Goal: Find specific page/section: Find specific page/section

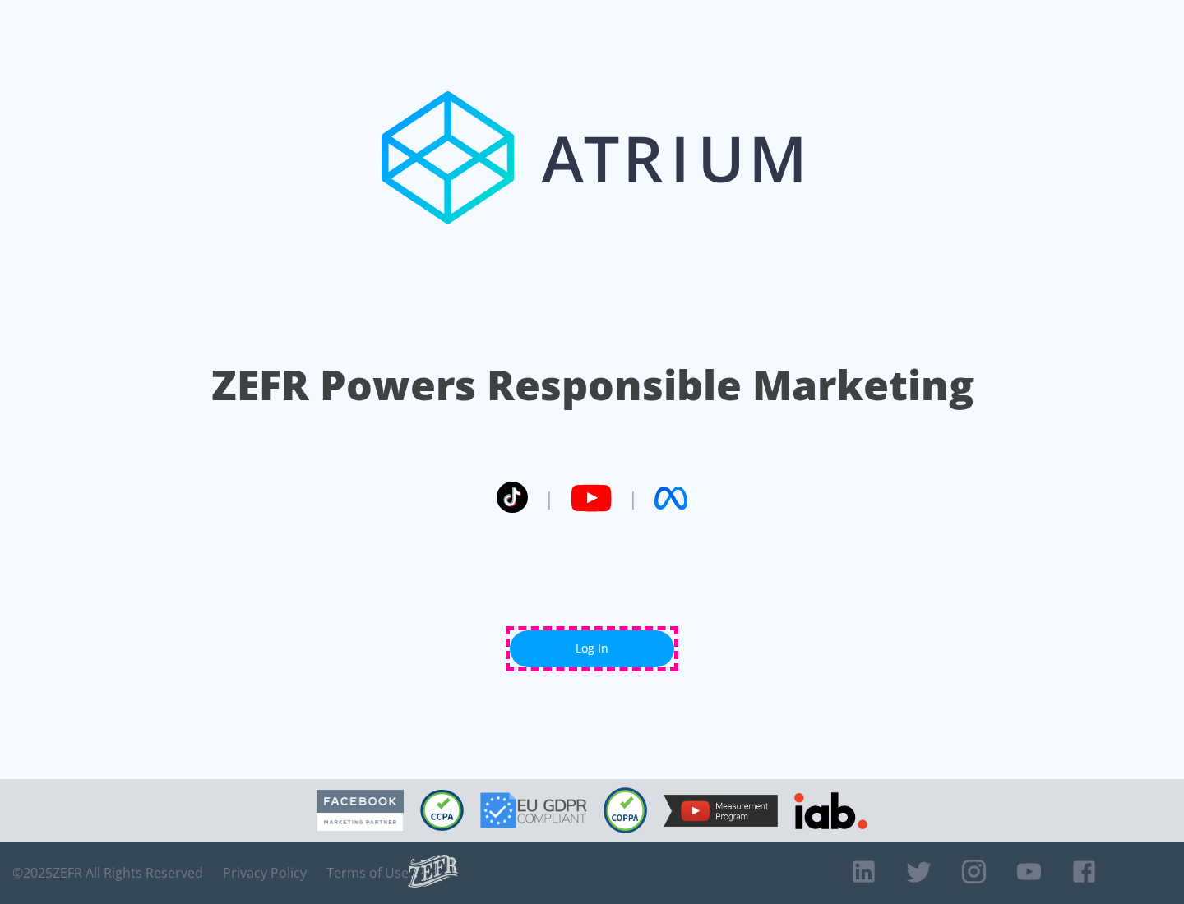
click at [592, 649] on link "Log In" at bounding box center [592, 649] width 164 height 37
